Goal: Task Accomplishment & Management: Complete application form

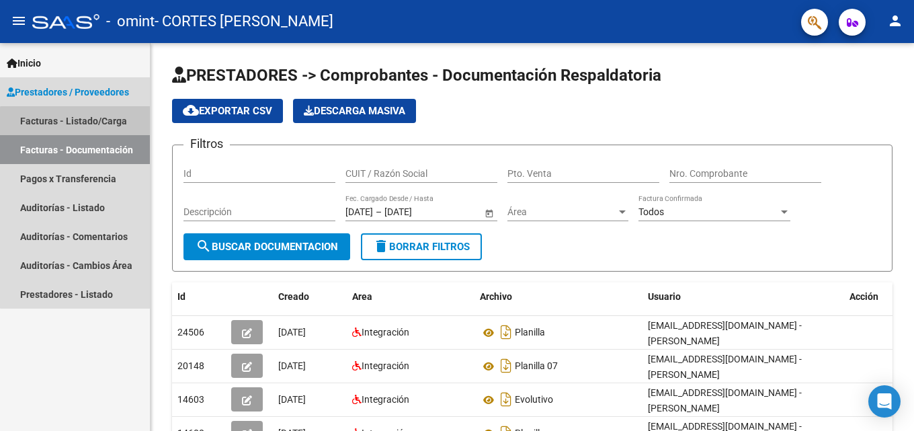
click at [79, 125] on link "Facturas - Listado/Carga" at bounding box center [75, 120] width 150 height 29
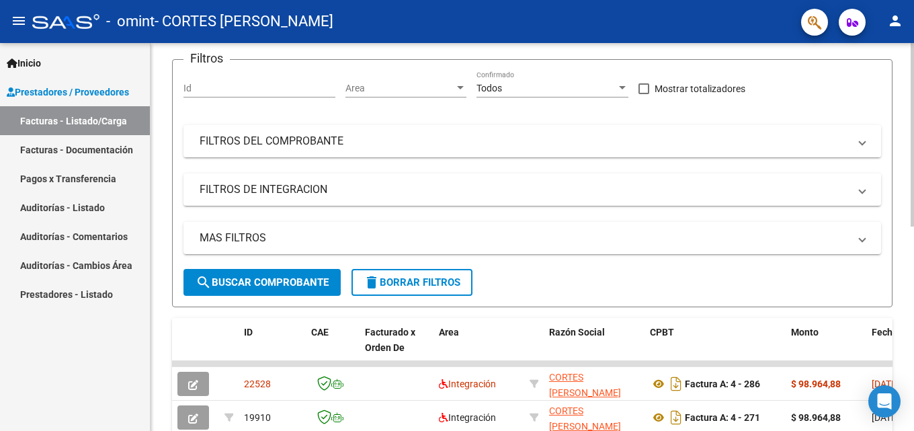
scroll to position [202, 0]
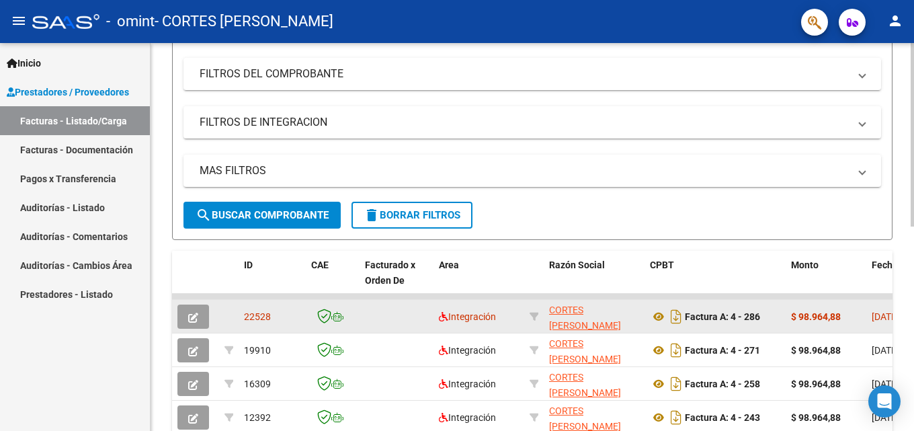
click at [193, 315] on icon "button" at bounding box center [193, 317] width 10 height 10
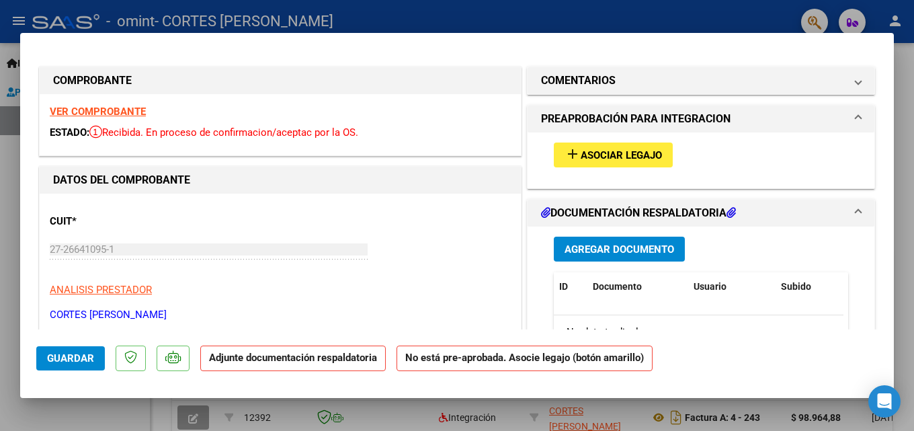
click at [612, 155] on span "Asociar Legajo" at bounding box center [620, 155] width 81 height 12
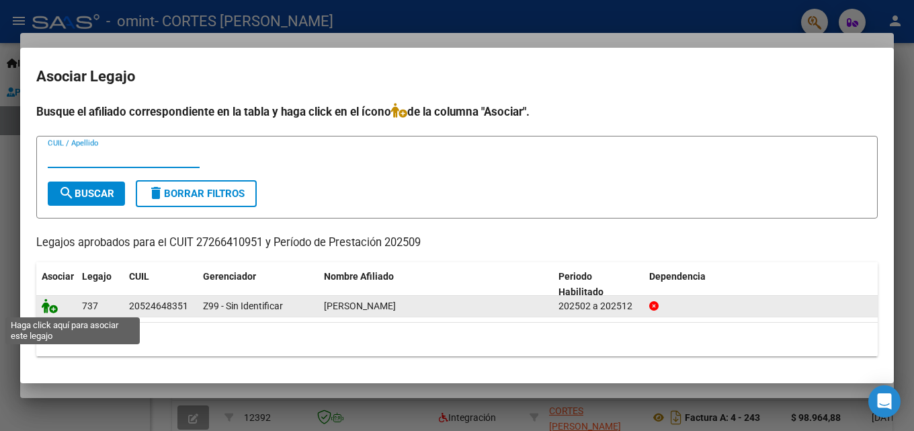
click at [48, 308] on icon at bounding box center [50, 305] width 16 height 15
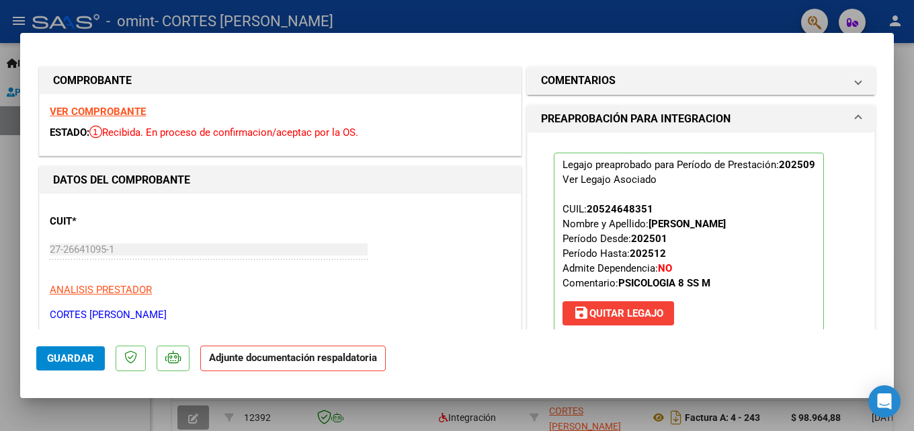
scroll to position [134, 0]
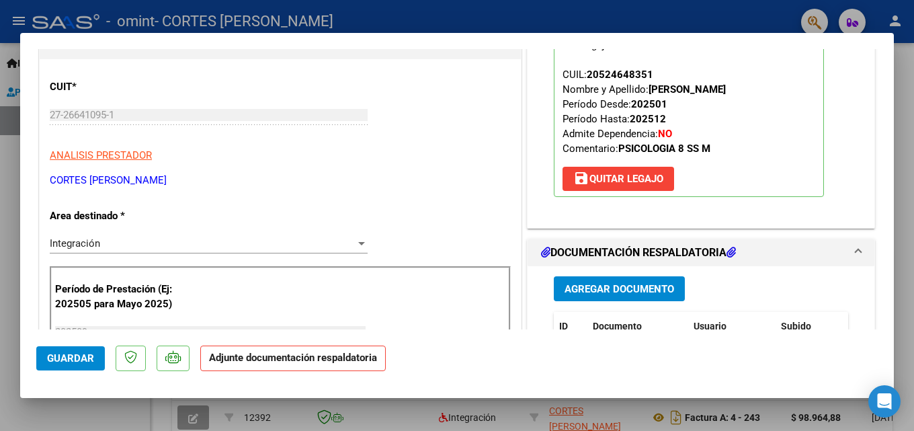
click at [614, 286] on span "Agregar Documento" at bounding box center [619, 289] width 110 height 12
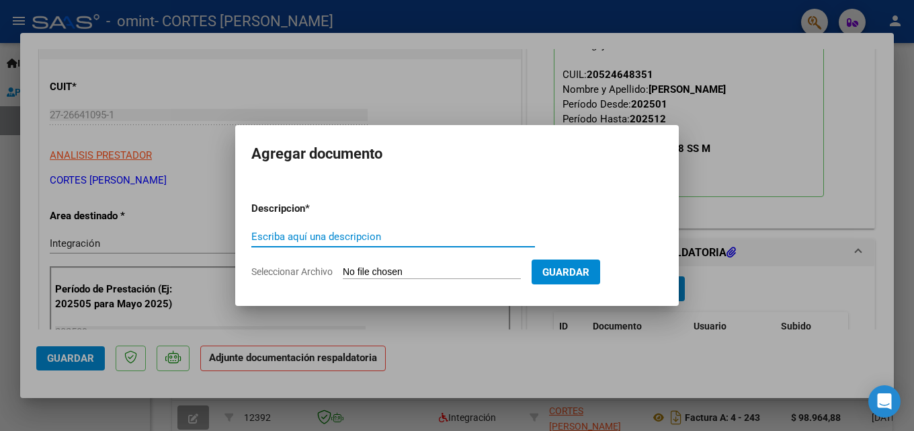
click at [316, 234] on input "Escriba aquí una descripcion" at bounding box center [393, 236] width 284 height 12
type input "planilla 09"
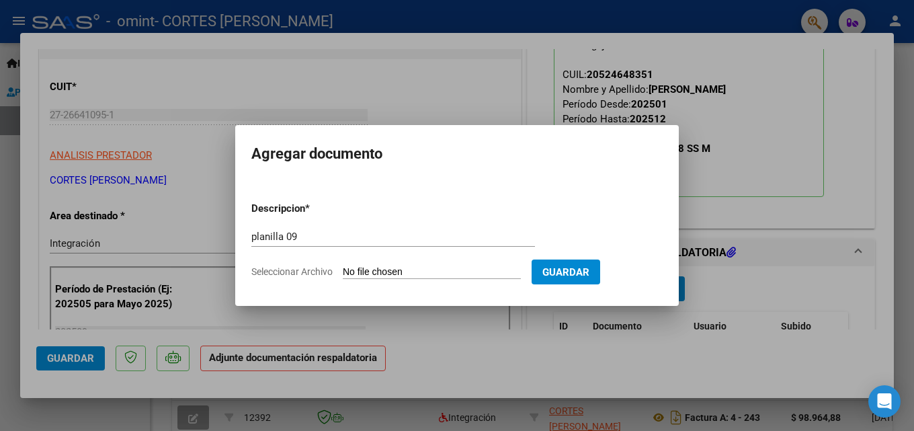
click at [378, 269] on input "Seleccionar Archivo" at bounding box center [432, 272] width 178 height 13
type input "C:\fakepath\MANSILLA 09 PLANILLA CORTES.pdf"
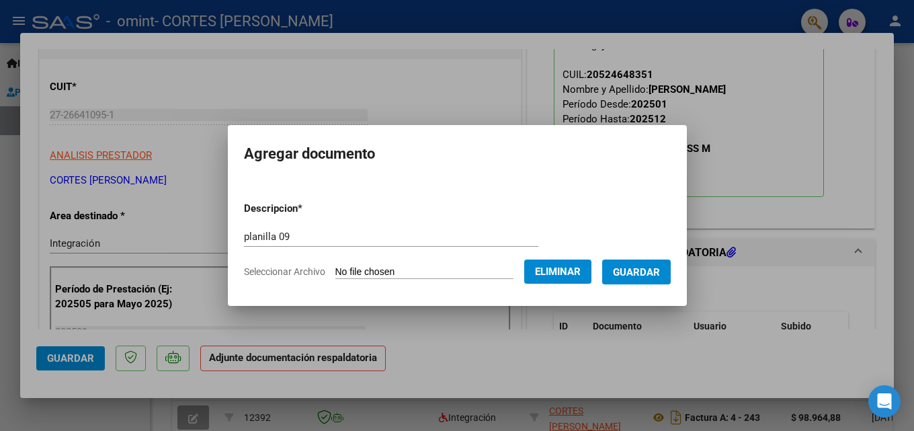
click at [640, 271] on span "Guardar" at bounding box center [636, 272] width 47 height 12
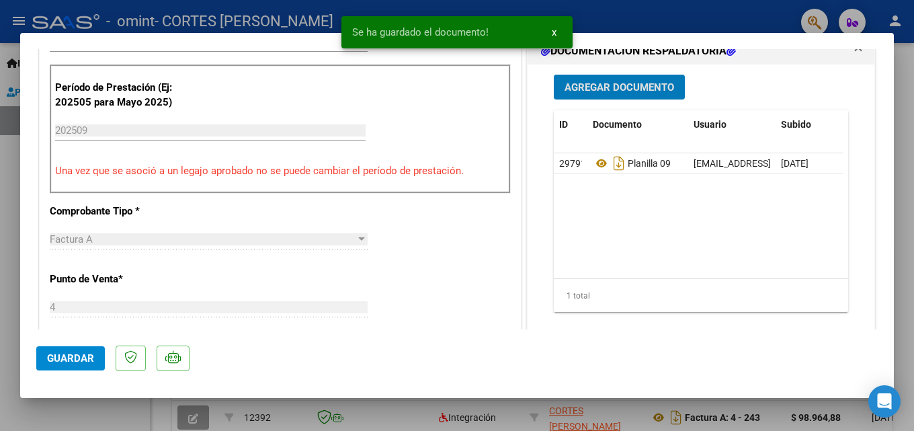
scroll to position [470, 0]
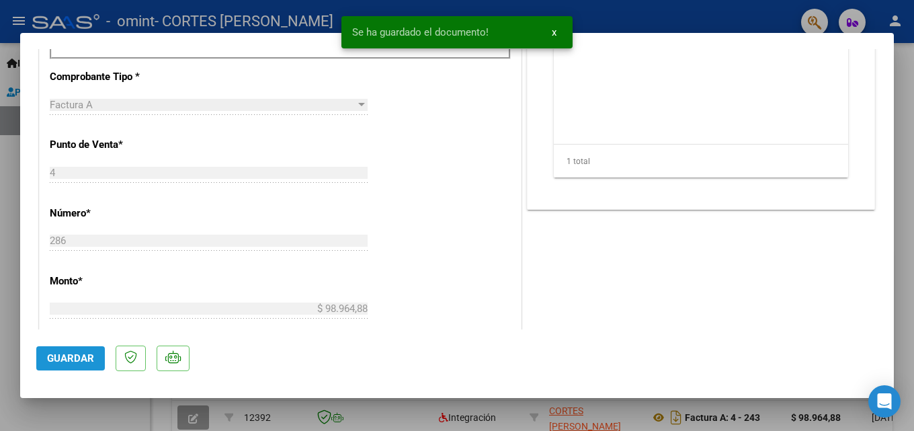
click at [79, 355] on span "Guardar" at bounding box center [70, 358] width 47 height 12
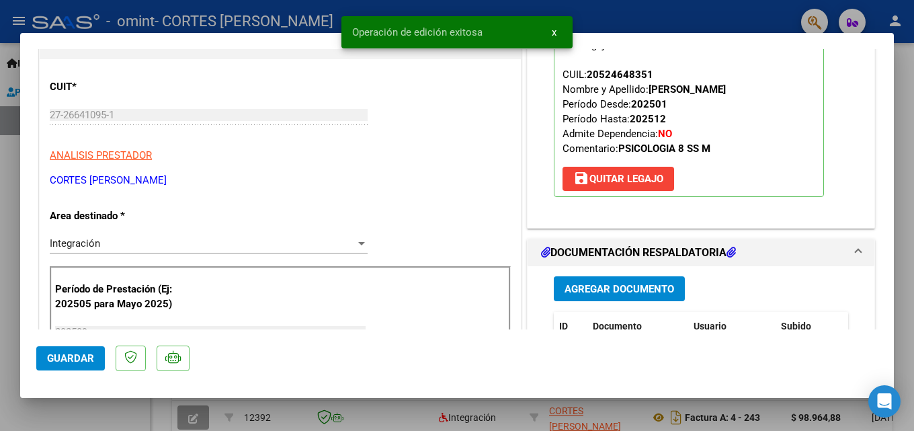
scroll to position [67, 0]
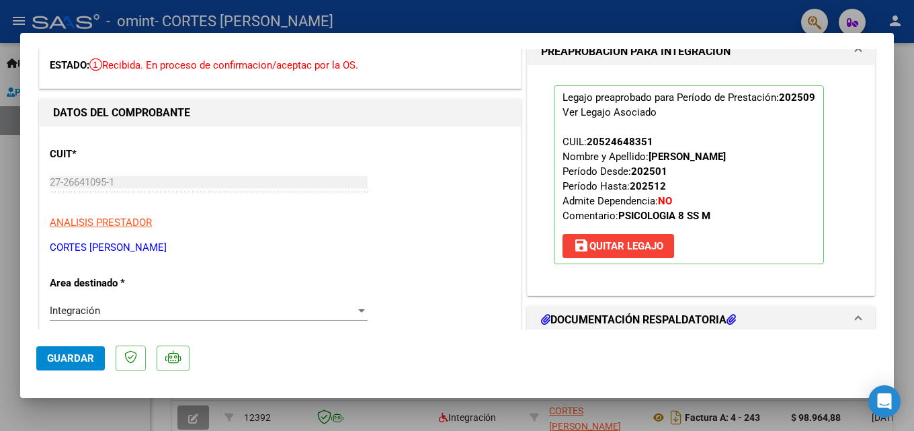
type input "$ 0,00"
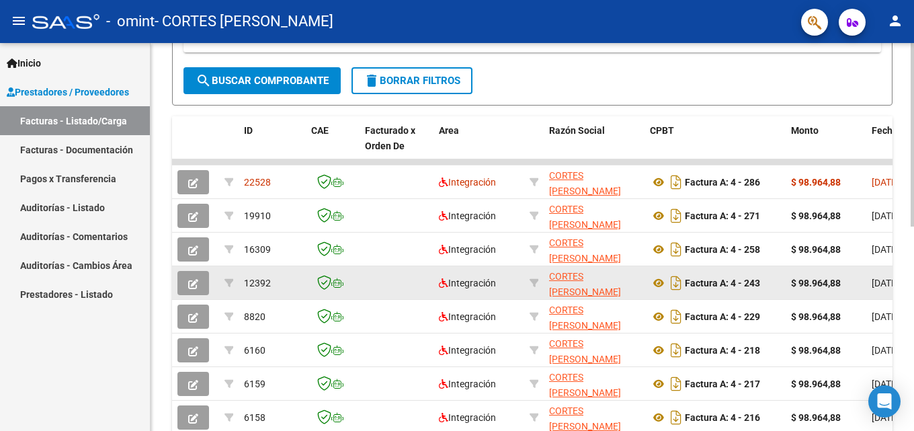
scroll to position [431, 0]
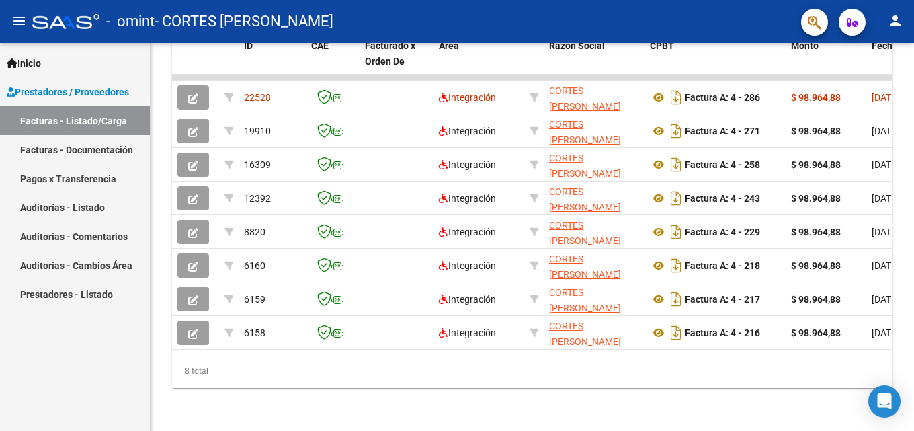
click at [97, 157] on link "Facturas - Documentación" at bounding box center [75, 149] width 150 height 29
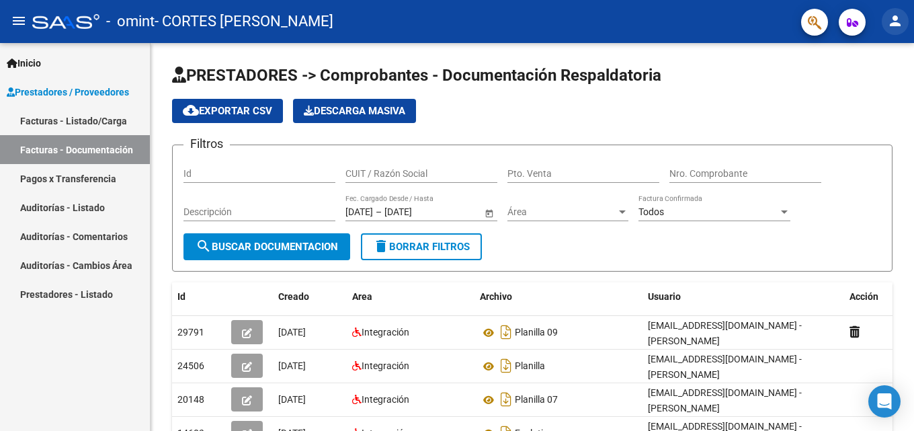
click at [897, 26] on mat-icon "person" at bounding box center [895, 21] width 16 height 16
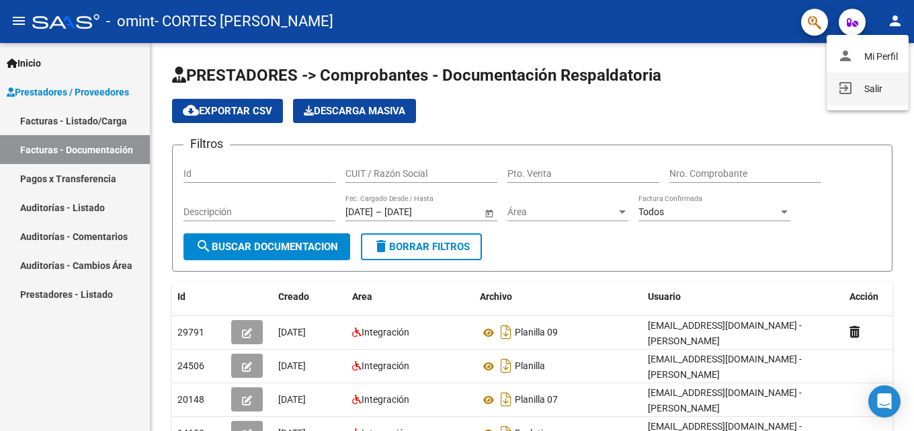
click at [860, 86] on button "exit_to_app Salir" at bounding box center [867, 89] width 82 height 32
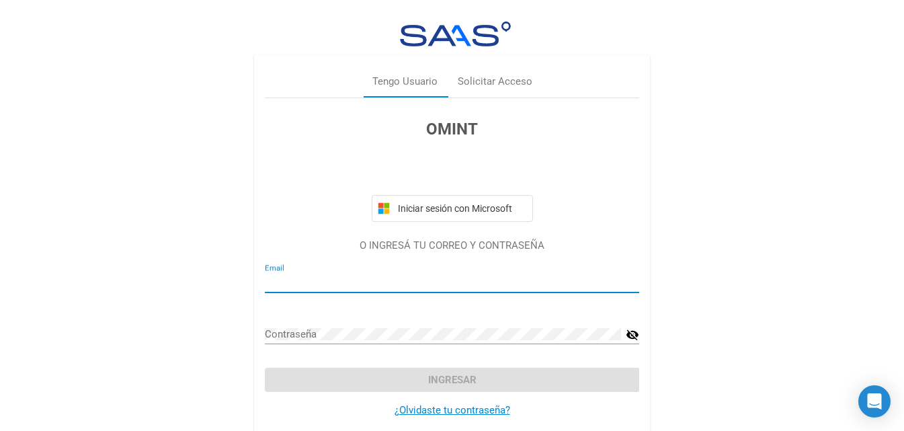
type input "victoriavcortes@hotmail.com"
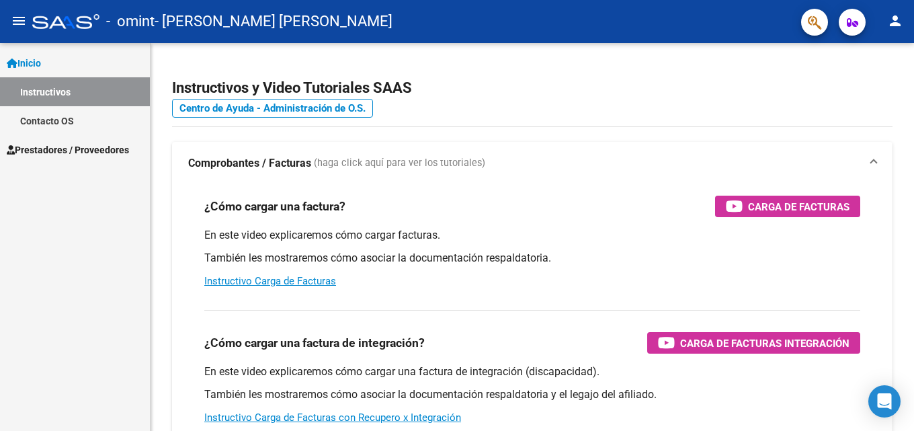
click at [60, 142] on span "Prestadores / Proveedores" at bounding box center [68, 149] width 122 height 15
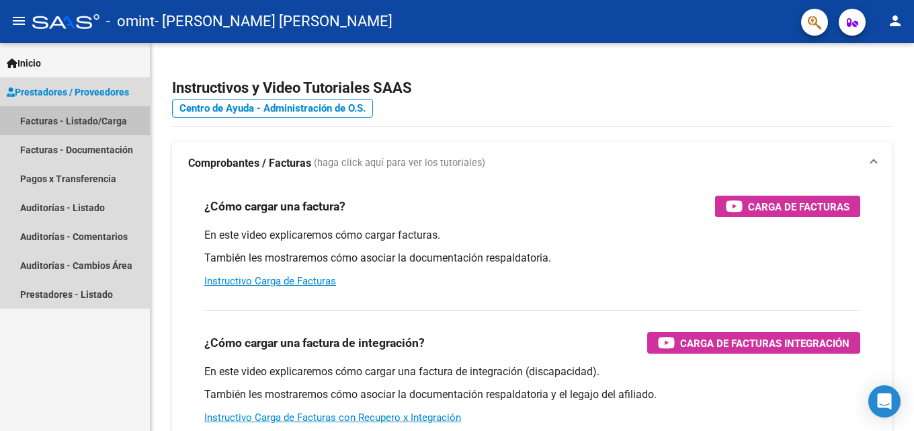
click at [97, 118] on link "Facturas - Listado/Carga" at bounding box center [75, 120] width 150 height 29
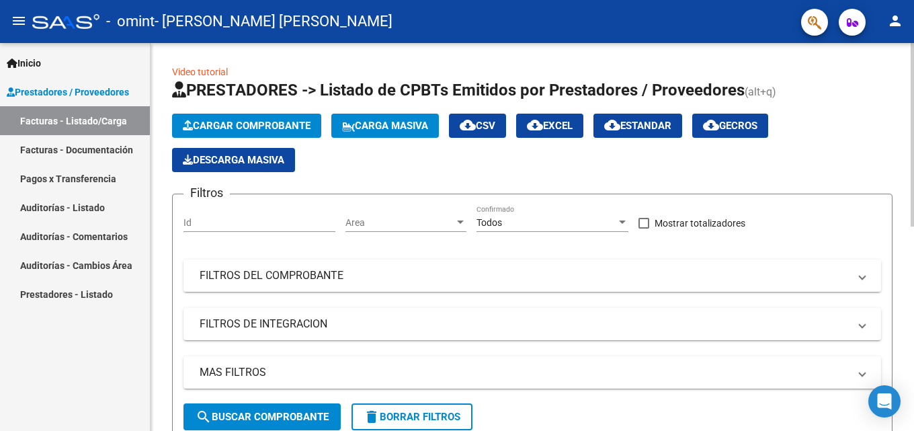
scroll to position [202, 0]
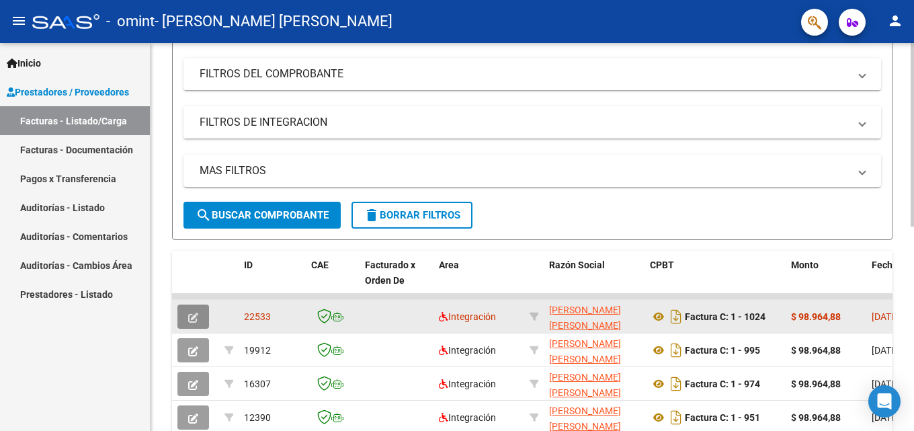
click at [195, 316] on icon "button" at bounding box center [193, 317] width 10 height 10
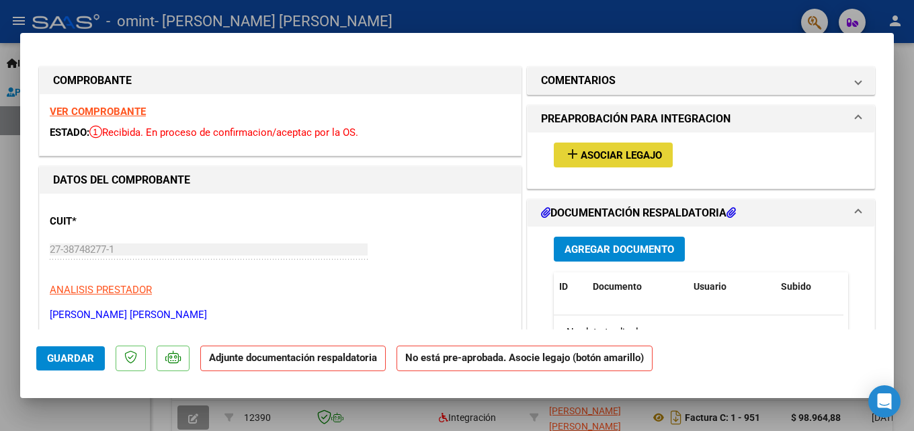
click at [621, 161] on span "Asociar Legajo" at bounding box center [620, 155] width 81 height 12
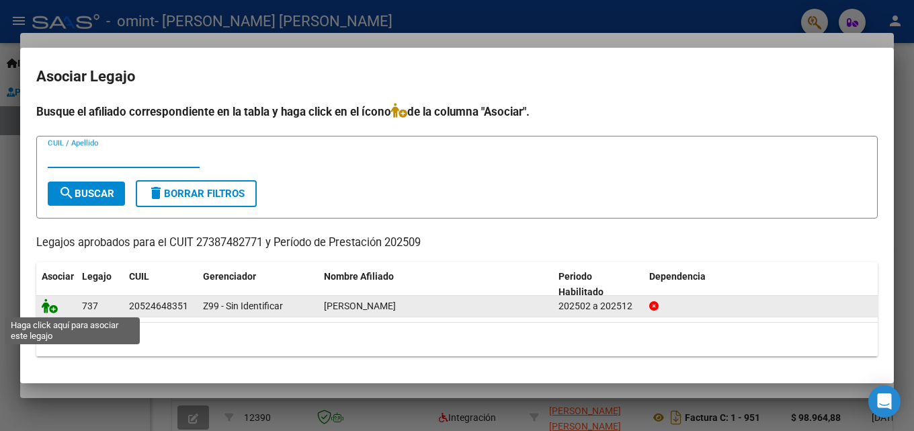
click at [47, 310] on icon at bounding box center [50, 305] width 16 height 15
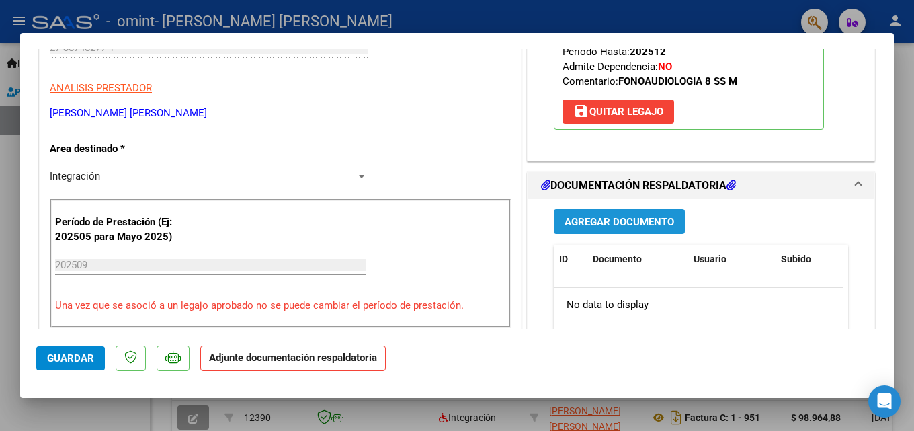
click at [621, 226] on span "Agregar Documento" at bounding box center [619, 222] width 110 height 12
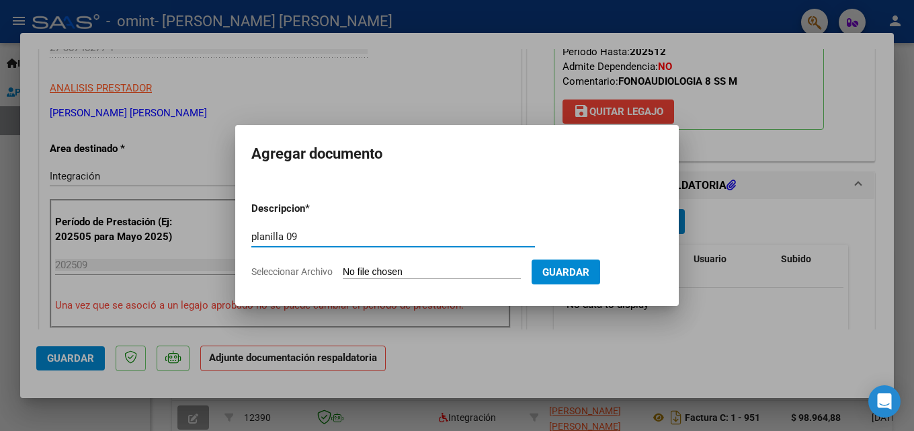
type input "planilla 09"
click at [430, 266] on input "Seleccionar Archivo" at bounding box center [432, 272] width 178 height 13
type input "C:\fakepath\MANSILLA 09 PLANILLA SALAZAR.pdf"
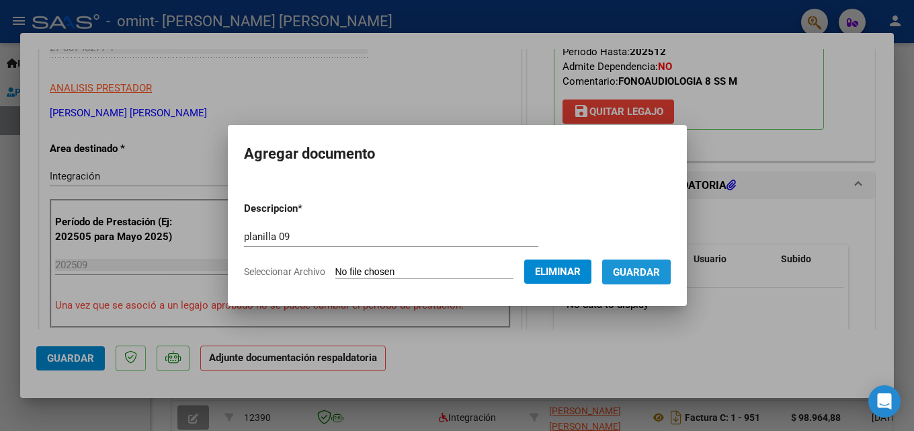
click at [640, 271] on span "Guardar" at bounding box center [636, 272] width 47 height 12
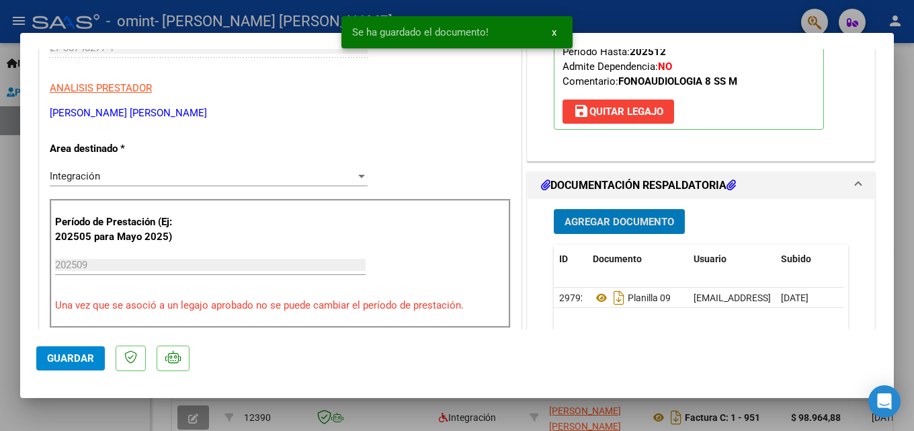
click at [50, 357] on span "Guardar" at bounding box center [70, 358] width 47 height 12
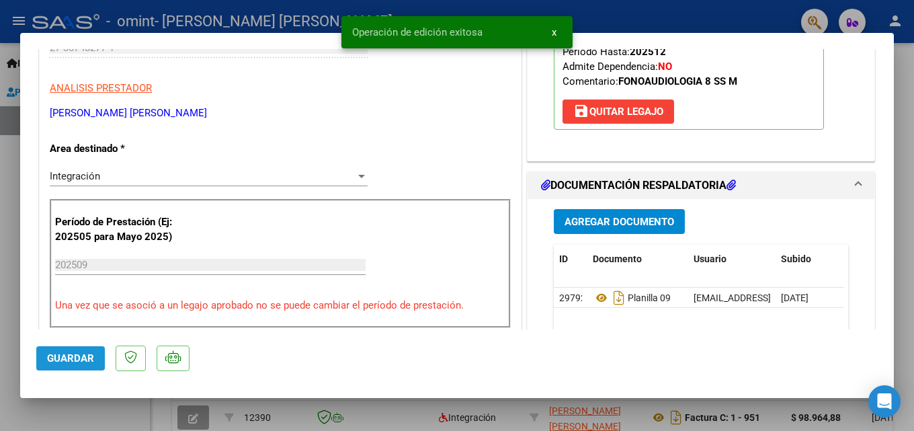
drag, startPoint x: 77, startPoint y: 352, endPoint x: 108, endPoint y: 326, distance: 41.0
click at [77, 352] on span "Guardar" at bounding box center [70, 358] width 47 height 12
type input "$ 0,00"
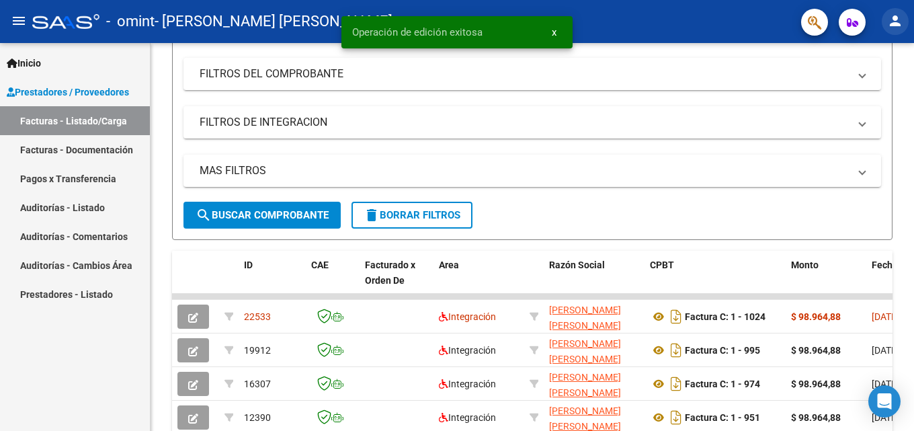
click at [894, 17] on mat-icon "person" at bounding box center [895, 21] width 16 height 16
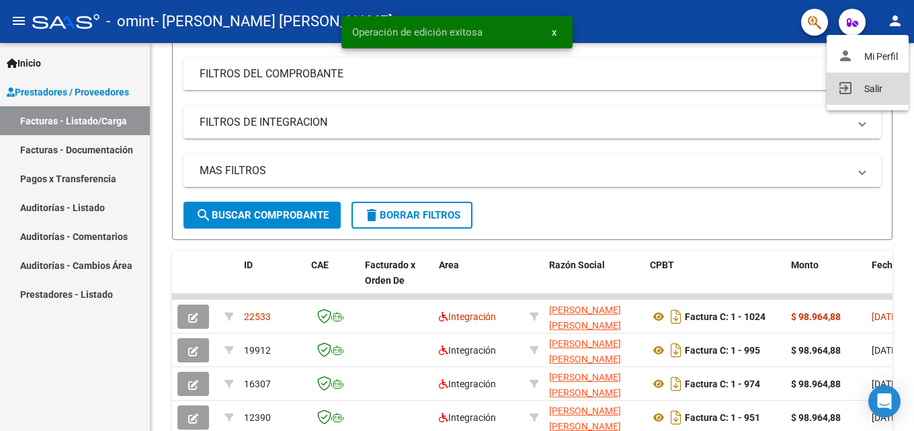
click at [863, 85] on button "exit_to_app Salir" at bounding box center [867, 89] width 82 height 32
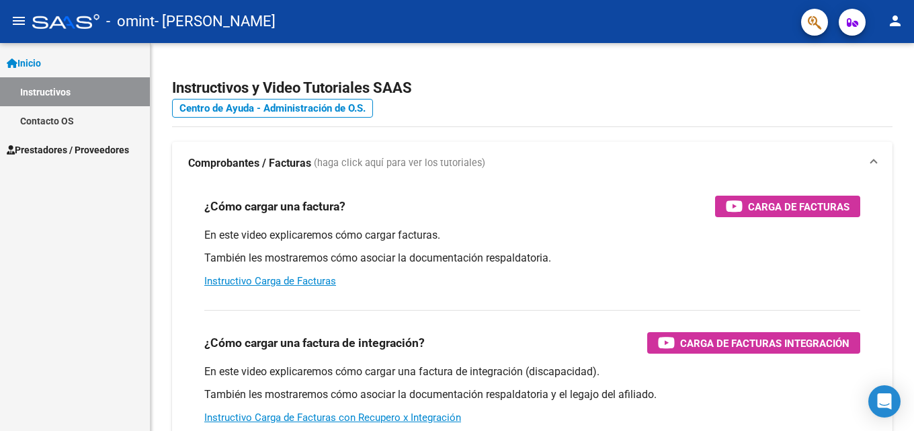
click at [108, 156] on span "Prestadores / Proveedores" at bounding box center [68, 149] width 122 height 15
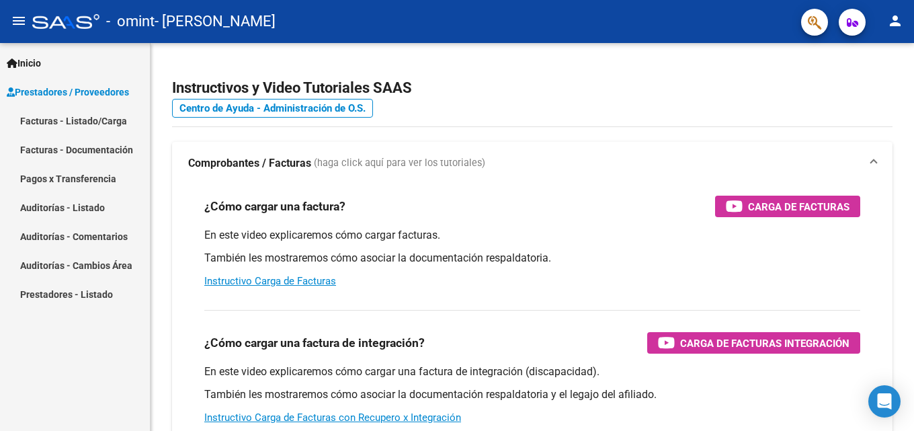
click at [103, 124] on link "Facturas - Listado/Carga" at bounding box center [75, 120] width 150 height 29
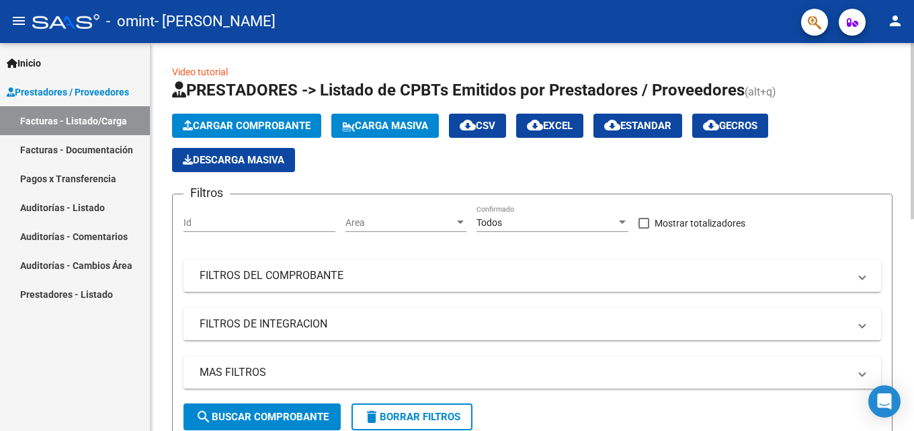
scroll to position [269, 0]
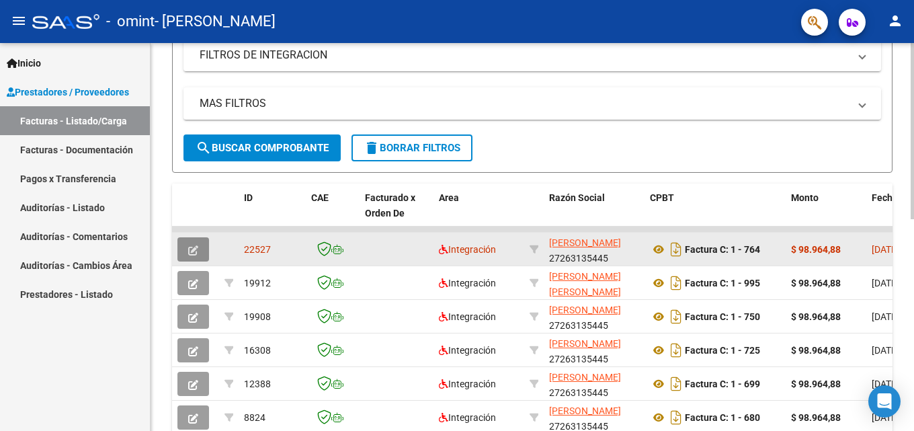
click at [200, 257] on button "button" at bounding box center [193, 249] width 32 height 24
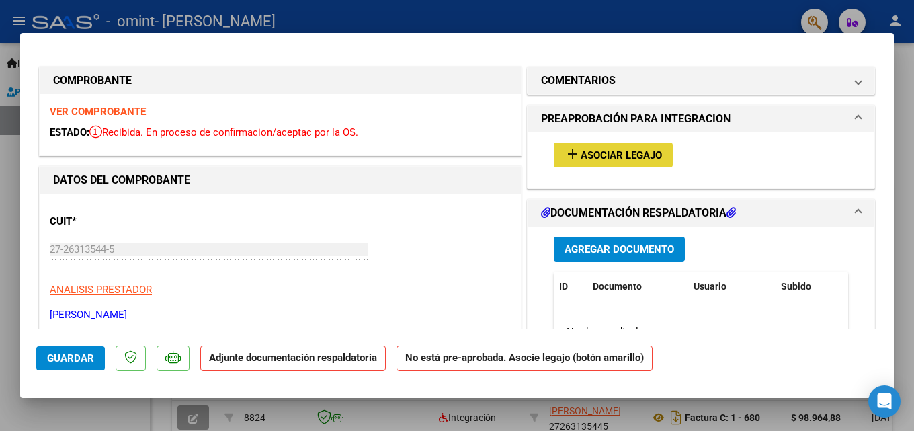
click at [580, 159] on span "Asociar Legajo" at bounding box center [620, 155] width 81 height 12
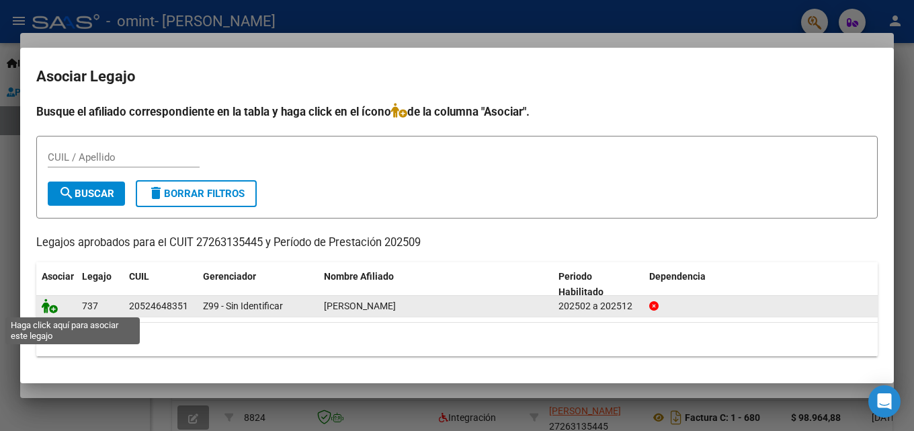
click at [53, 306] on icon at bounding box center [50, 305] width 16 height 15
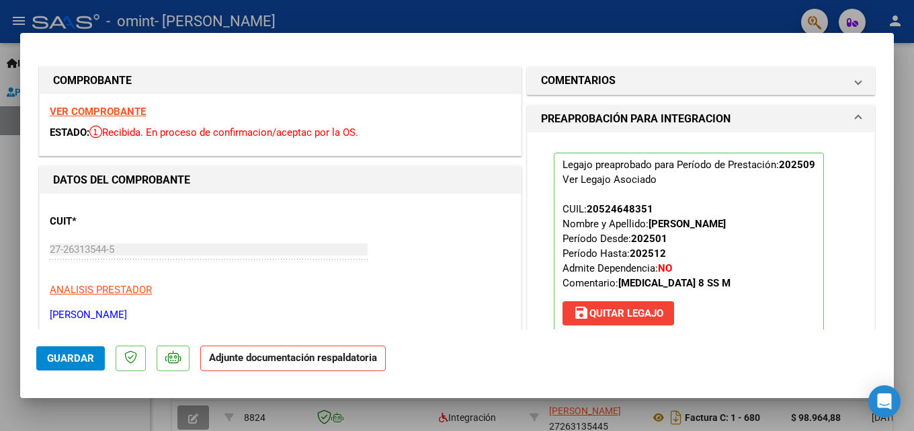
scroll to position [202, 0]
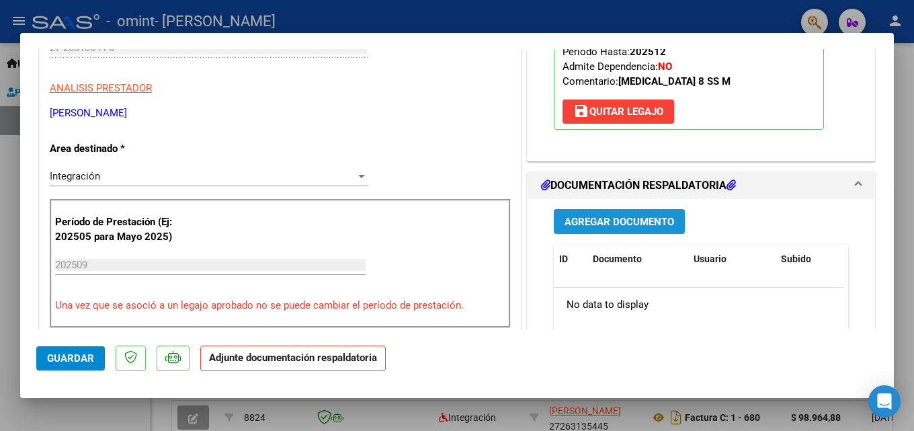
click at [636, 222] on span "Agregar Documento" at bounding box center [619, 222] width 110 height 12
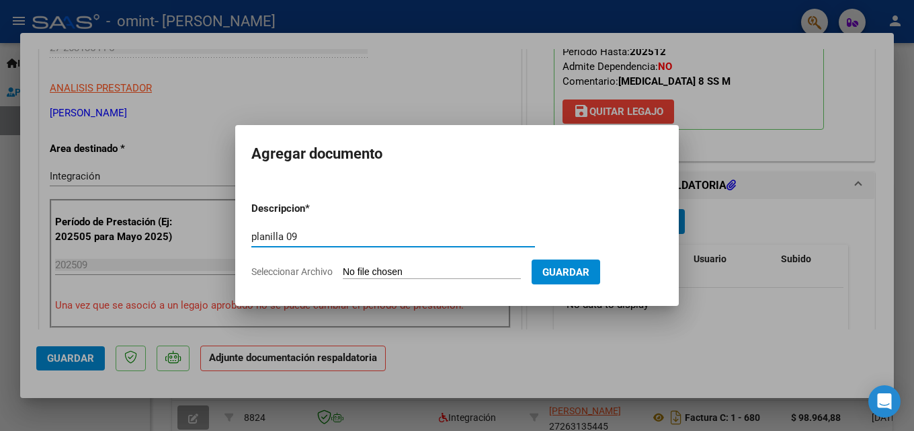
type input "planilla 09"
click at [445, 266] on input "Seleccionar Archivo" at bounding box center [432, 272] width 178 height 13
type input "C:\fakepath\MANSILLA 09 PLANILLA SARNAGO.pdf"
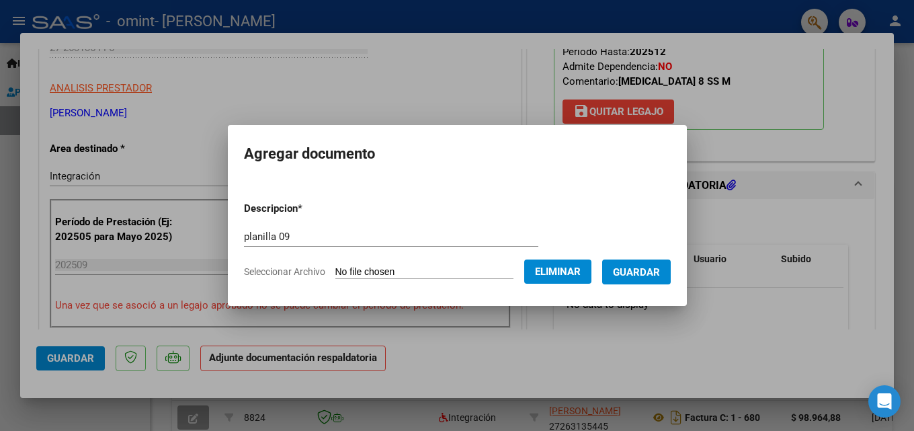
click at [648, 269] on span "Guardar" at bounding box center [636, 272] width 47 height 12
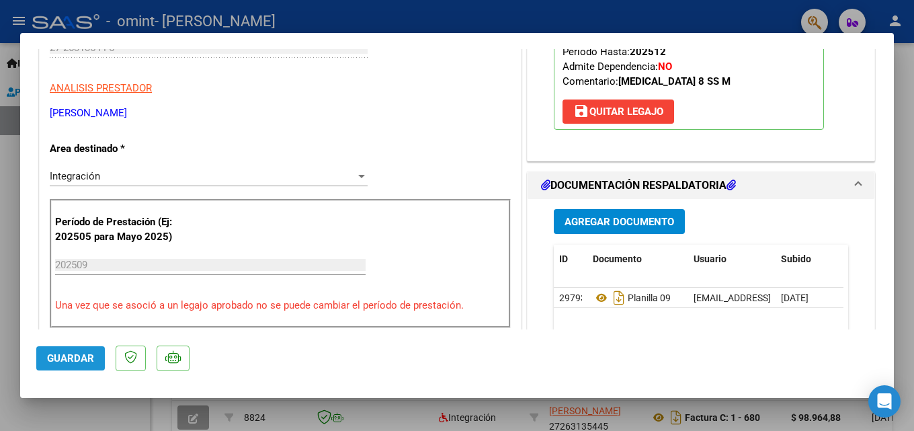
click at [74, 346] on button "Guardar" at bounding box center [70, 358] width 69 height 24
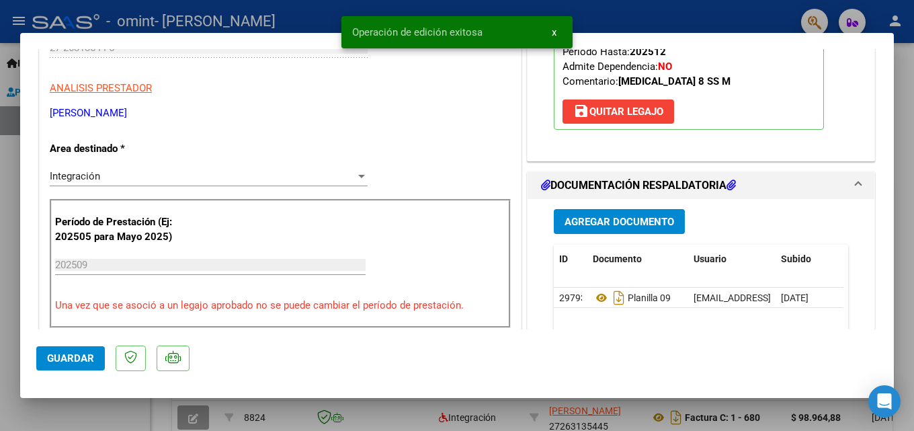
type input "$ 0,00"
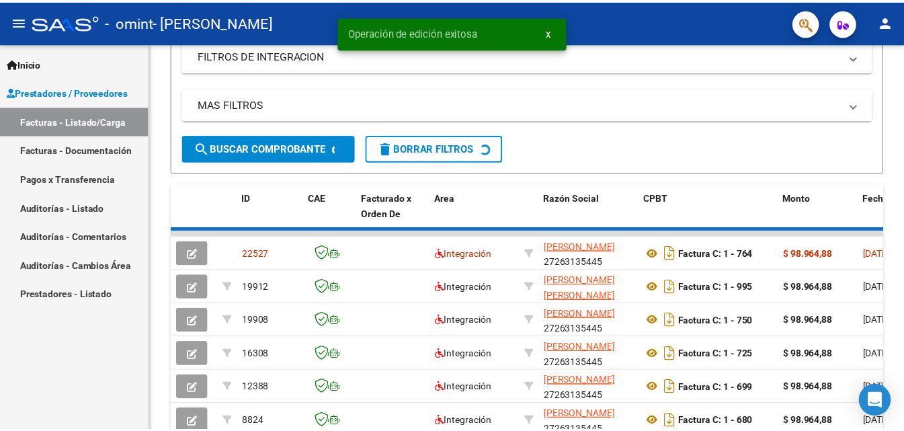
scroll to position [269, 0]
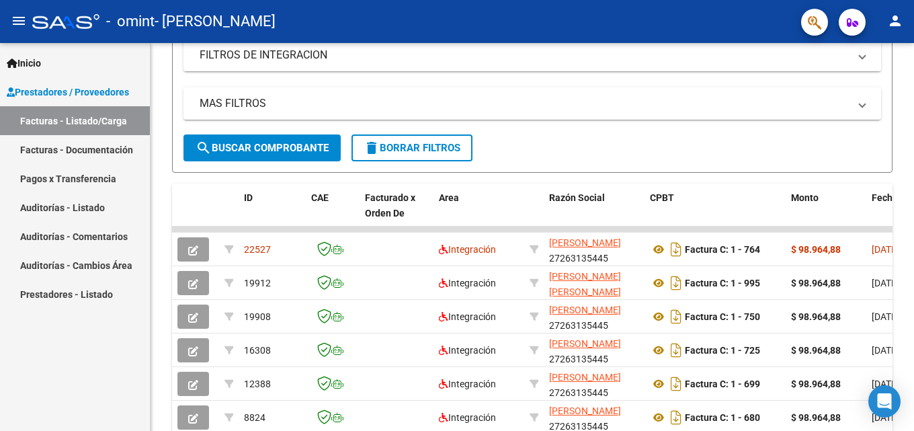
click at [894, 24] on mat-icon "person" at bounding box center [895, 21] width 16 height 16
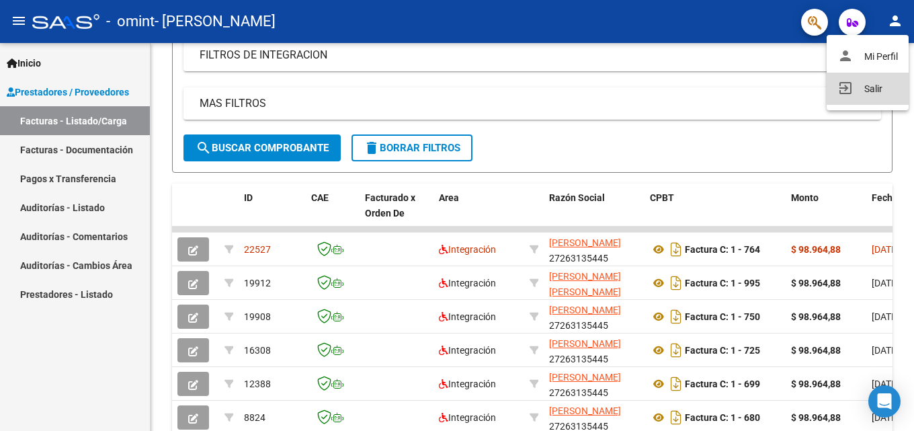
click at [848, 94] on mat-icon "exit_to_app" at bounding box center [845, 88] width 16 height 16
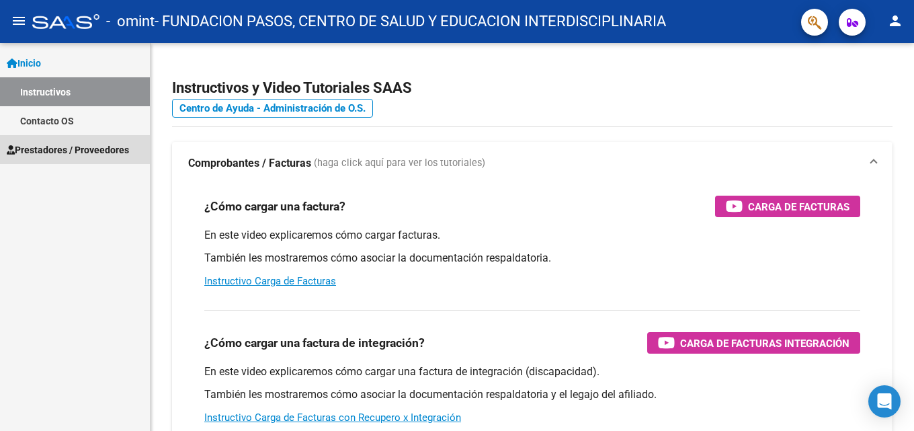
click at [101, 149] on span "Prestadores / Proveedores" at bounding box center [68, 149] width 122 height 15
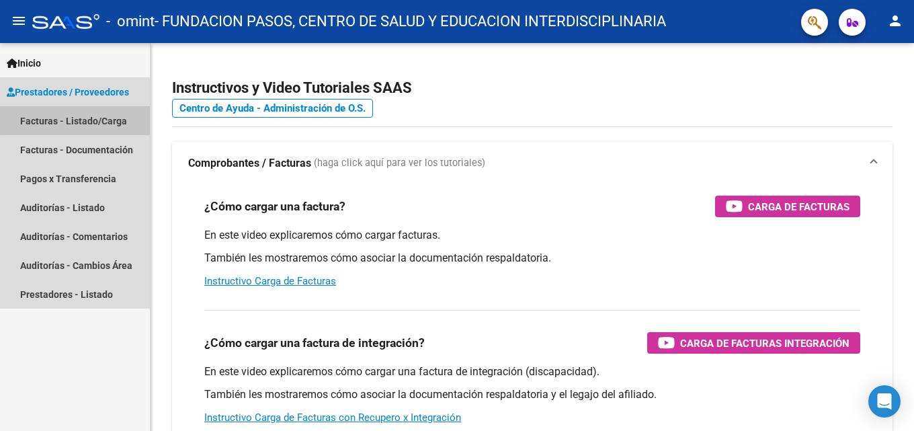
click at [124, 117] on link "Facturas - Listado/Carga" at bounding box center [75, 120] width 150 height 29
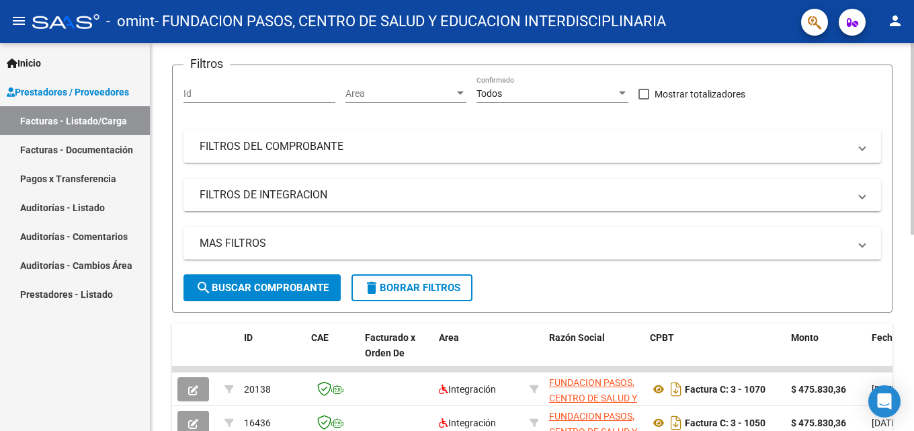
scroll to position [62, 0]
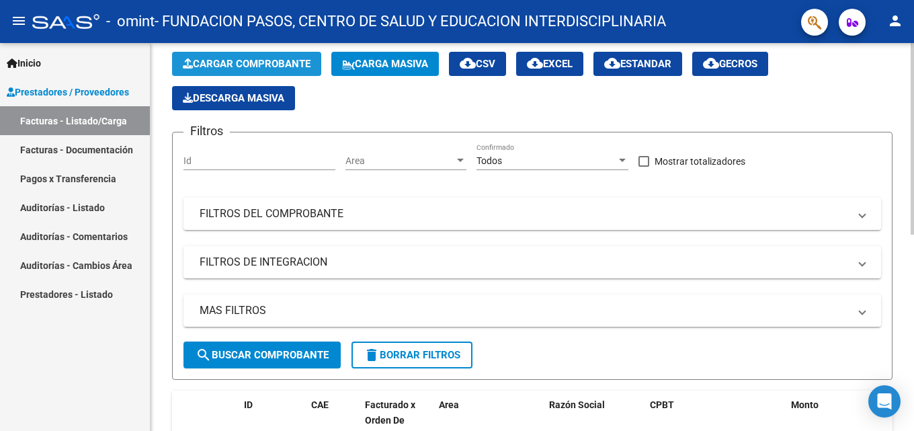
click at [274, 67] on span "Cargar Comprobante" at bounding box center [247, 64] width 128 height 12
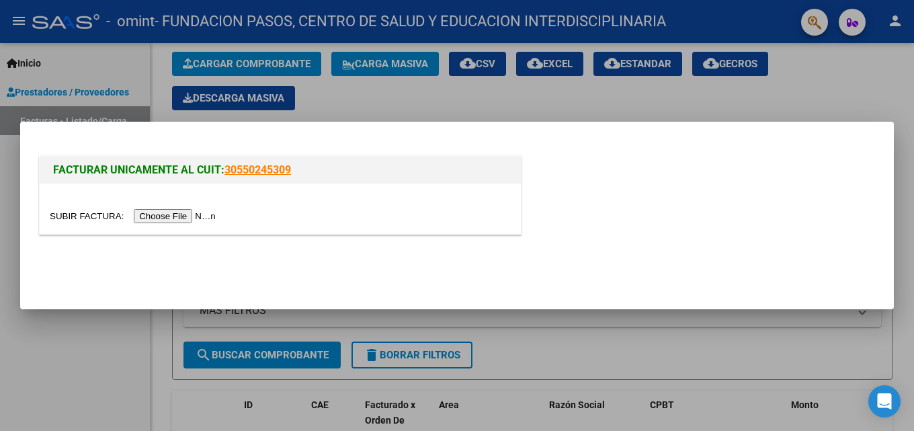
click at [862, 100] on div at bounding box center [457, 215] width 914 height 431
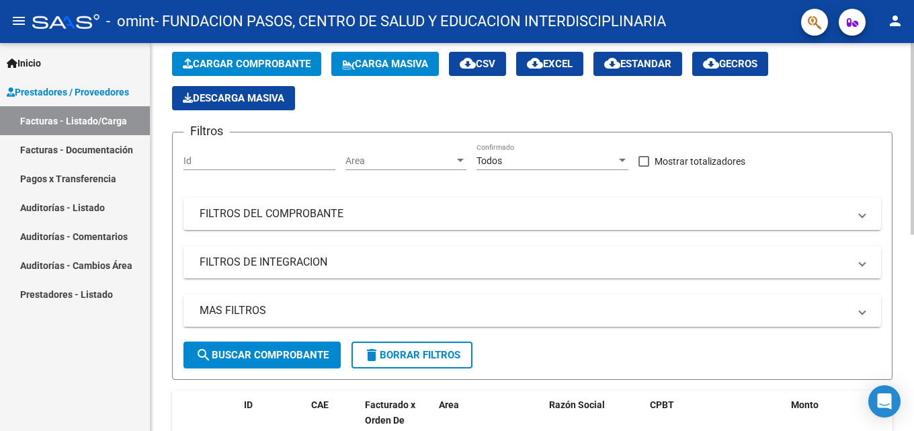
click at [252, 67] on span "Cargar Comprobante" at bounding box center [247, 64] width 128 height 12
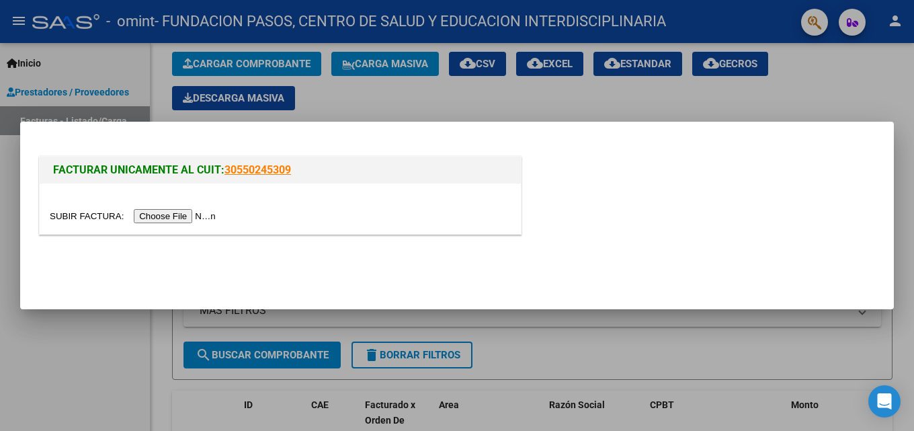
click at [204, 215] on input "file" at bounding box center [135, 216] width 170 height 14
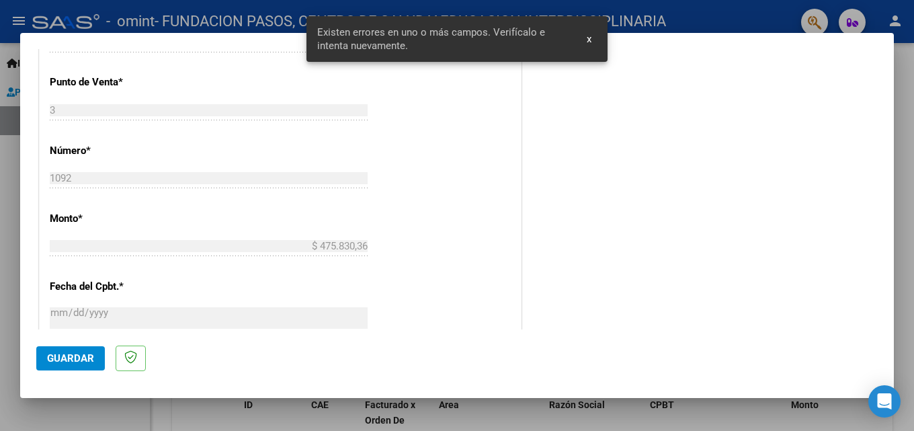
scroll to position [261, 0]
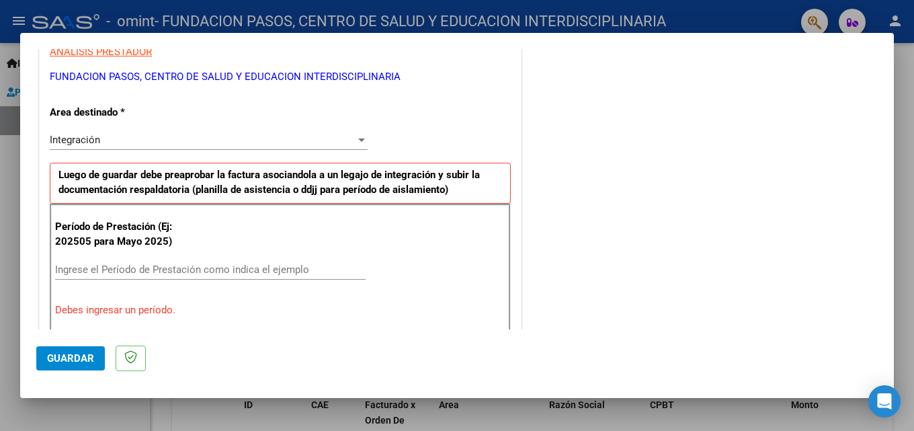
click at [183, 255] on div "Período de Prestación (Ej: 202505 para [DATE]) Ingrese el Período de Prestación…" at bounding box center [280, 268] width 461 height 129
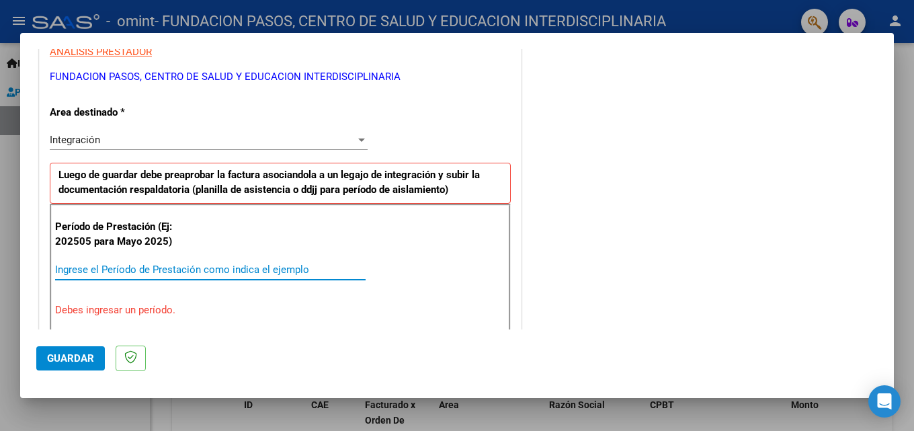
click at [185, 267] on input "Ingrese el Período de Prestación como indica el ejemplo" at bounding box center [210, 269] width 310 height 12
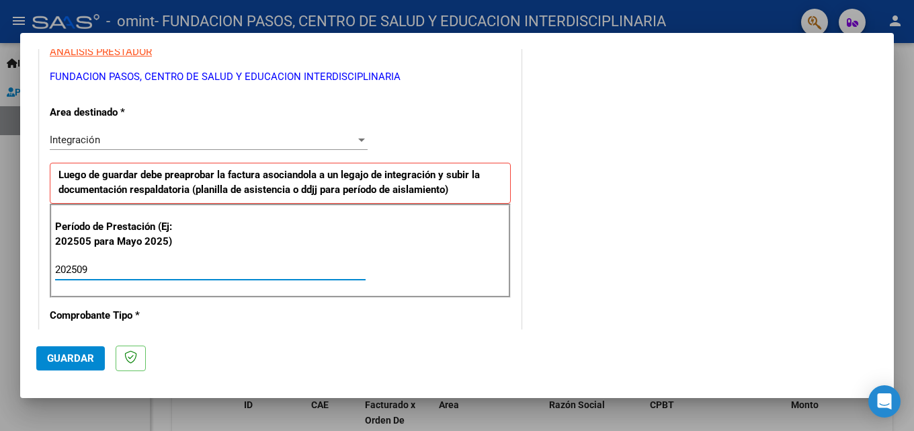
type input "202509"
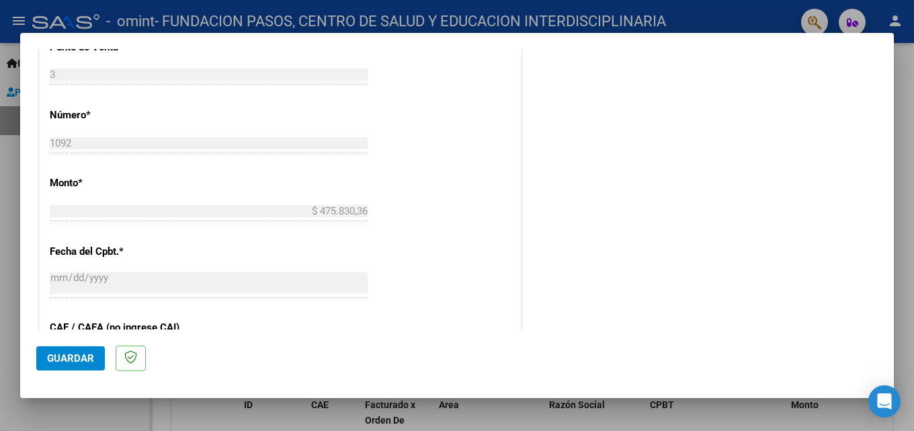
click at [64, 353] on span "Guardar" at bounding box center [70, 358] width 47 height 12
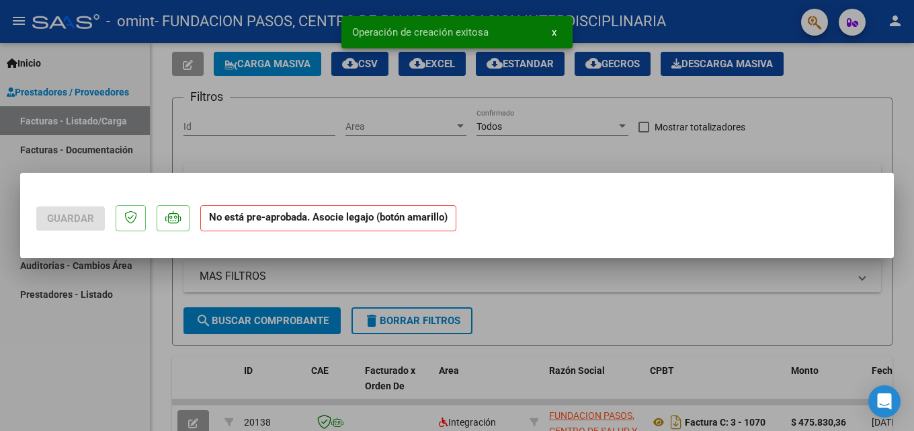
scroll to position [0, 0]
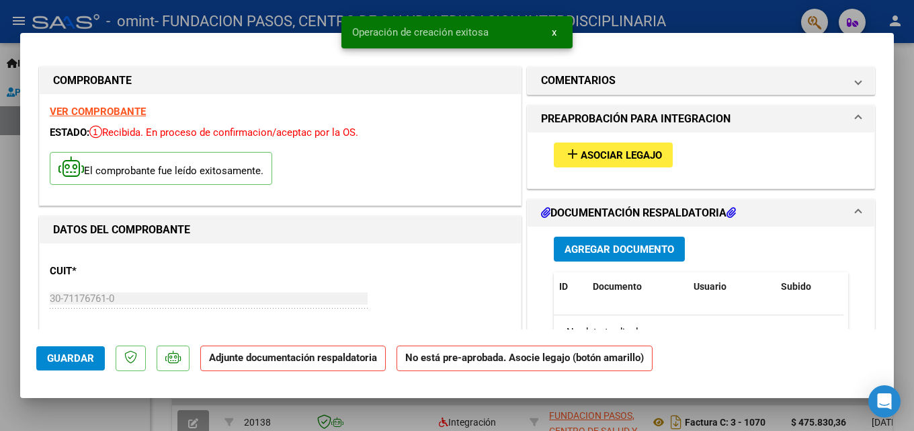
click at [583, 152] on span "Asociar Legajo" at bounding box center [620, 155] width 81 height 12
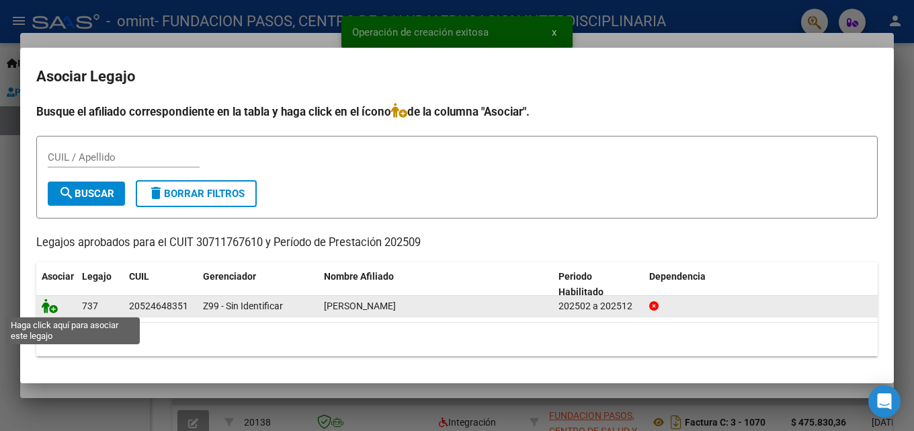
click at [46, 306] on icon at bounding box center [50, 305] width 16 height 15
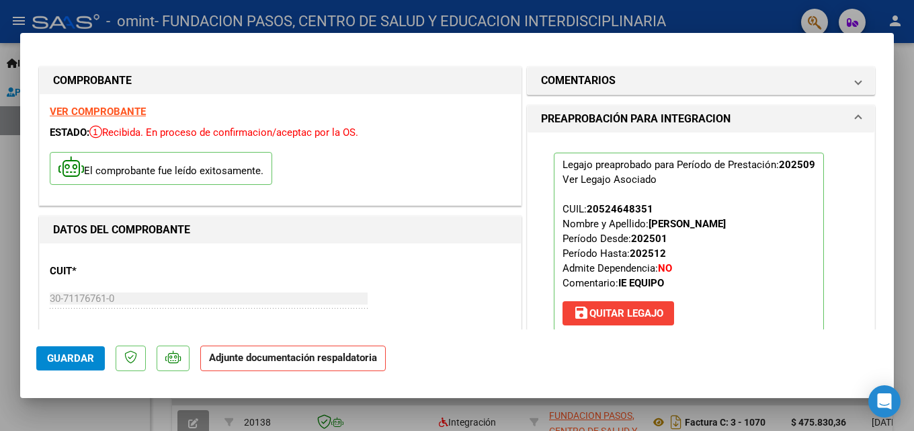
scroll to position [134, 0]
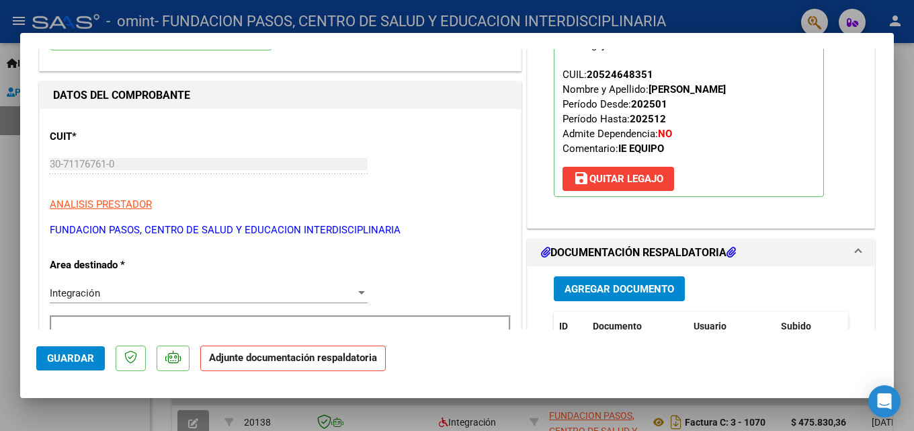
click at [621, 285] on span "Agregar Documento" at bounding box center [619, 289] width 110 height 12
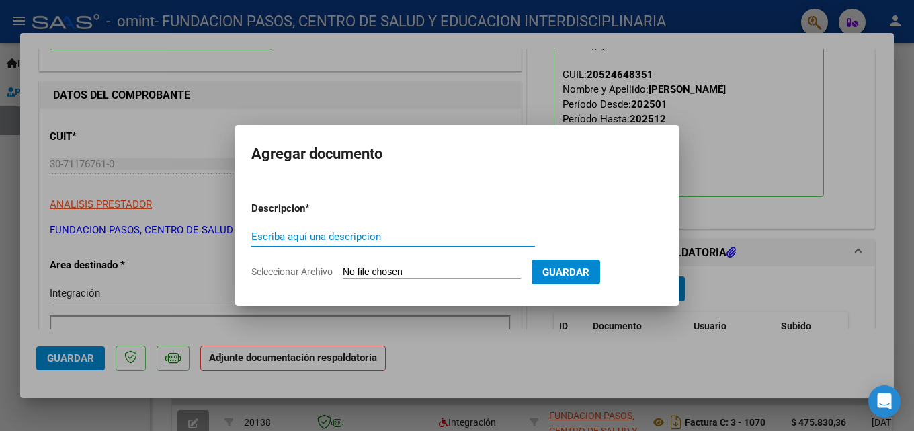
click at [347, 234] on input "Escriba aquí una descripcion" at bounding box center [393, 236] width 284 height 12
type input "planilla 09"
click at [404, 269] on input "Seleccionar Archivo" at bounding box center [432, 272] width 178 height 13
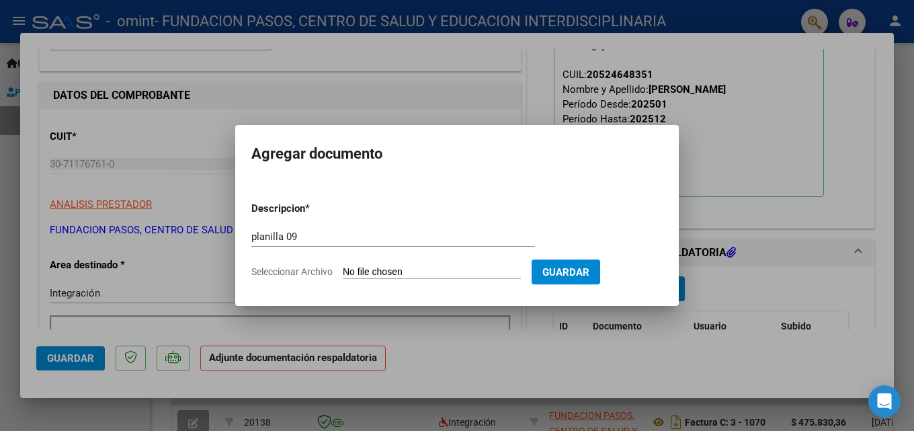
type input "C:\fakepath\[PERSON_NAME] 09 PLANILLA PASOS.pdf"
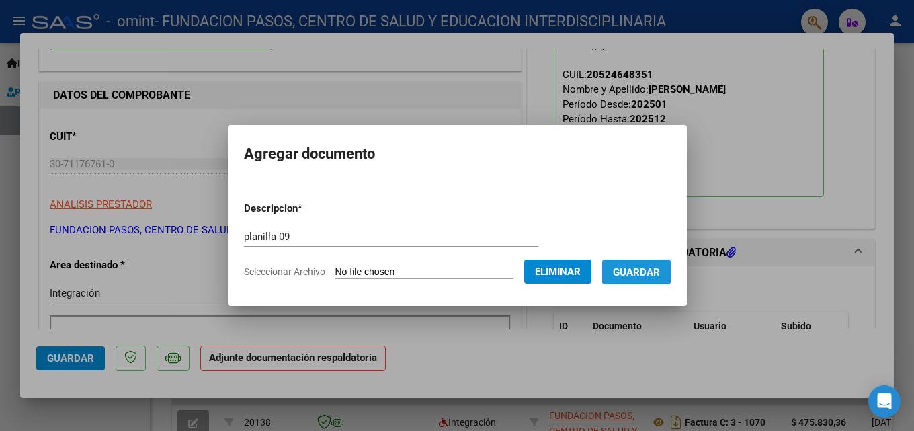
click at [650, 269] on span "Guardar" at bounding box center [636, 272] width 47 height 12
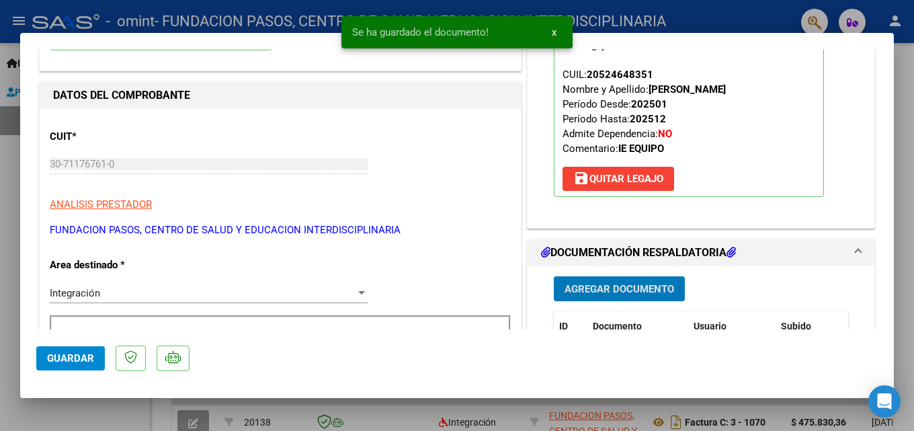
scroll to position [269, 0]
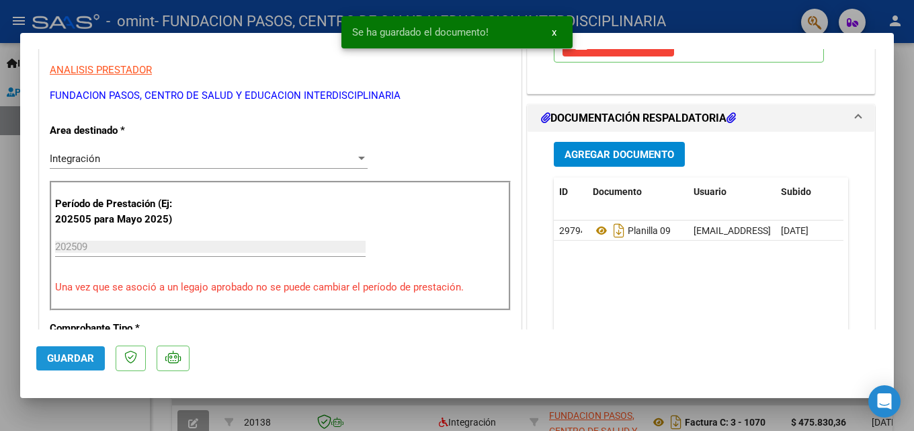
click at [86, 355] on span "Guardar" at bounding box center [70, 358] width 47 height 12
click at [79, 359] on span "Guardar" at bounding box center [70, 358] width 47 height 12
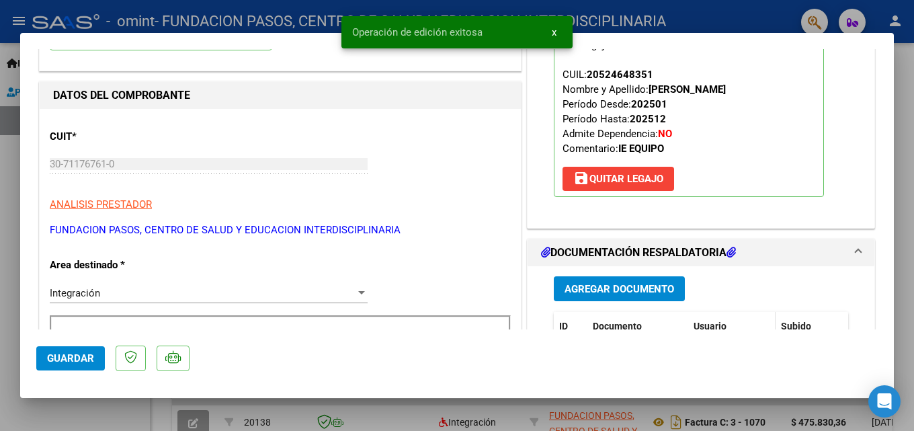
type input "$ 0,00"
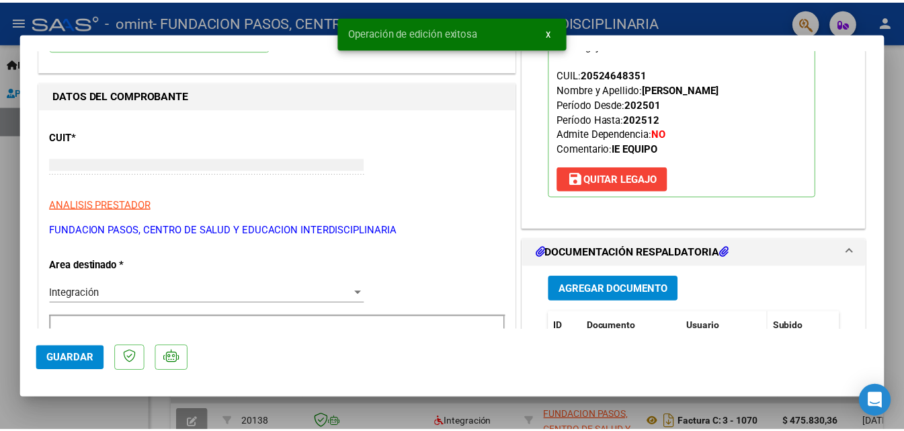
scroll to position [0, 0]
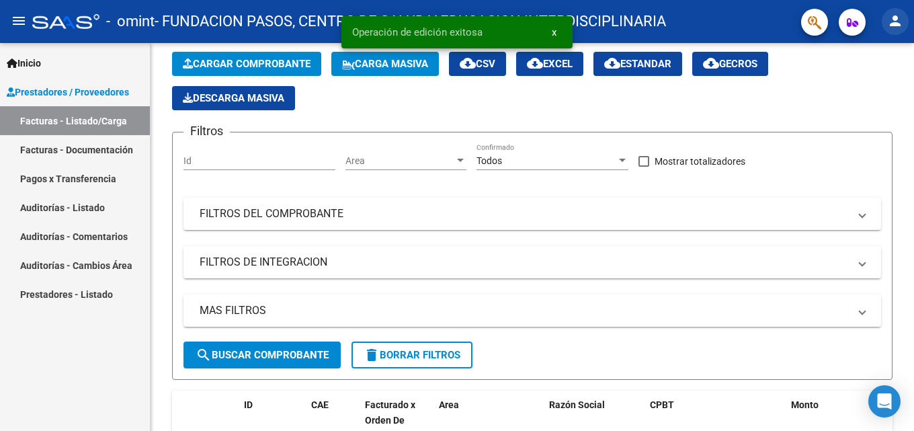
click at [900, 25] on mat-icon "person" at bounding box center [895, 21] width 16 height 16
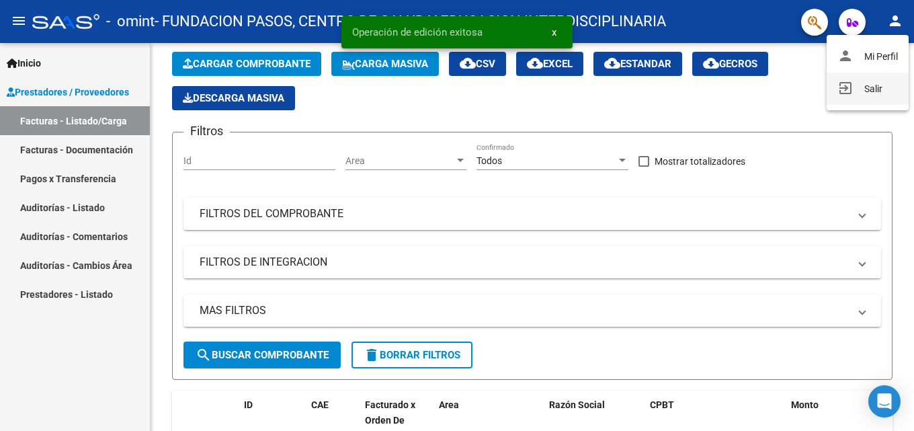
click at [868, 93] on button "exit_to_app Salir" at bounding box center [867, 89] width 82 height 32
